Goal: Check status: Check status

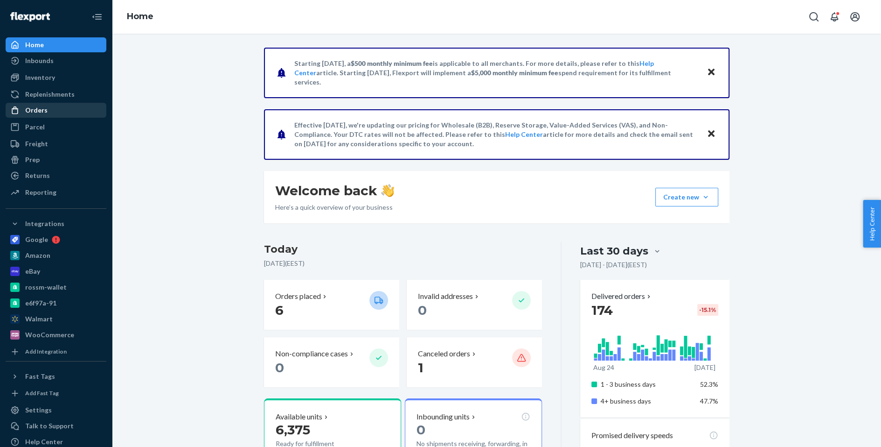
click at [80, 111] on div "Orders" at bounding box center [56, 110] width 99 height 13
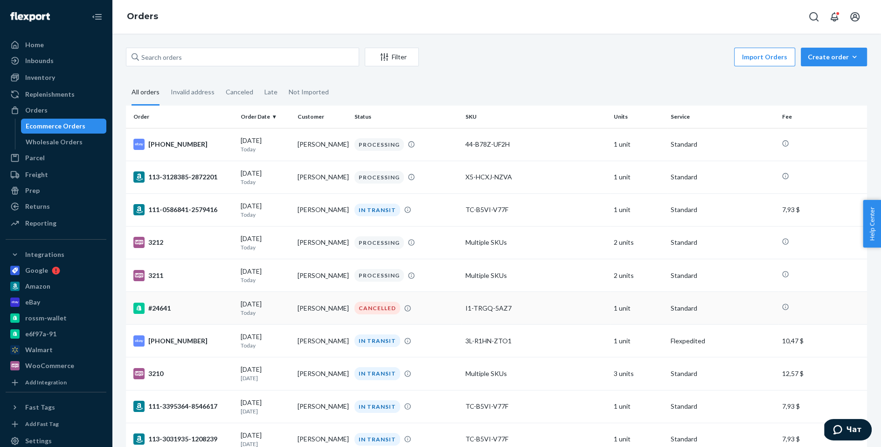
click at [195, 303] on div "#24641" at bounding box center [183, 307] width 100 height 11
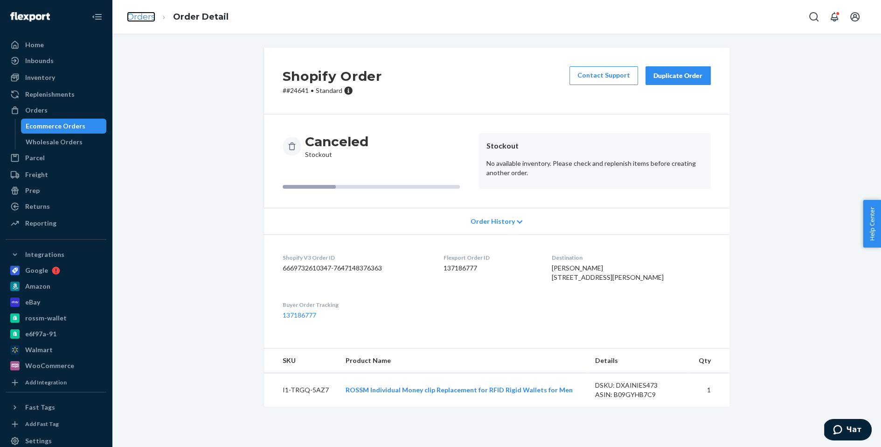
click at [154, 18] on link "Orders" at bounding box center [141, 17] width 28 height 10
